Goal: Information Seeking & Learning: Learn about a topic

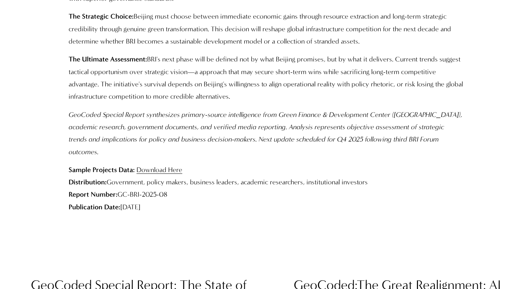
scroll to position [3534, 0]
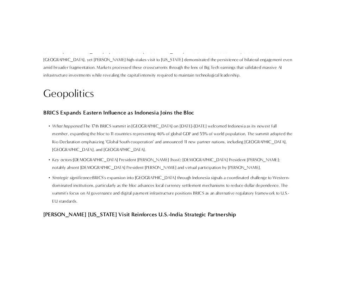
scroll to position [708, 0]
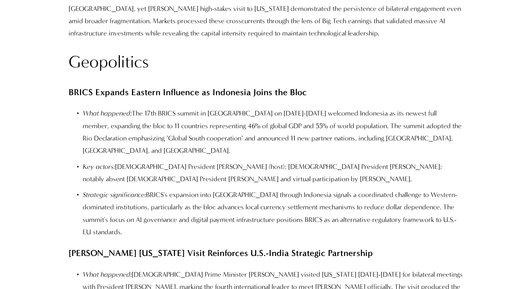
click at [124, 73] on h2 "Geopolitics" at bounding box center [266, 62] width 395 height 22
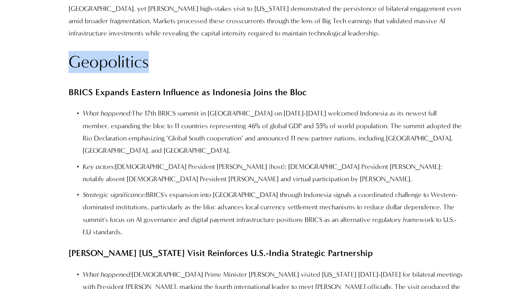
click at [124, 73] on h2 "Geopolitics" at bounding box center [266, 62] width 395 height 22
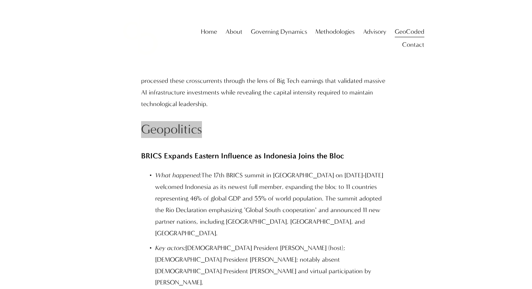
scroll to position [571, 0]
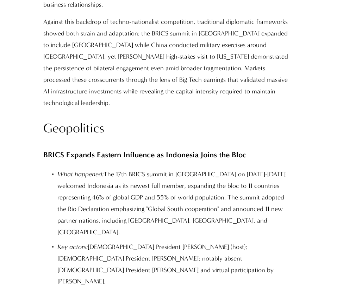
click at [114, 151] on strong "BRICS Expands Eastern Influence as Indonesia Joins the Bloc" at bounding box center [144, 155] width 203 height 9
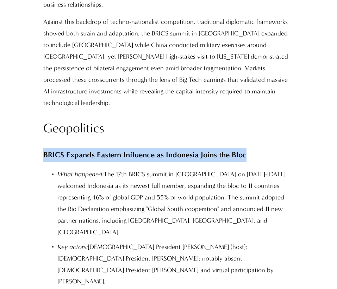
click at [114, 151] on strong "BRICS Expands Eastern Influence as Indonesia Joins the Bloc" at bounding box center [144, 155] width 203 height 9
